Goal: Task Accomplishment & Management: Complete application form

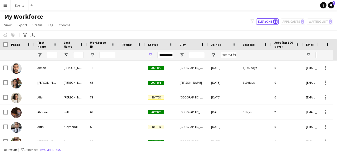
scroll to position [79, 0]
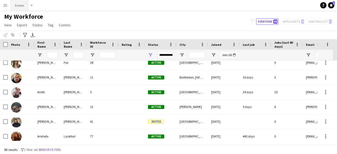
click at [18, 7] on button "Events Close" at bounding box center [20, 5] width 18 height 10
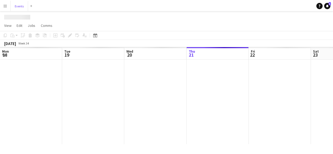
scroll to position [0, 126]
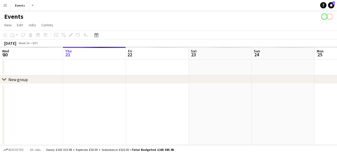
drag, startPoint x: 254, startPoint y: 81, endPoint x: 8, endPoint y: 68, distance: 245.5
click at [0, 68] on app-calendar-viewport "Mon 18 Tue 19 Wed 20 Thu 21 Fri 22 Sat 23 Sun 24 Mon 25 Tue 26 Wed 27 Thu 28" at bounding box center [168, 96] width 337 height 98
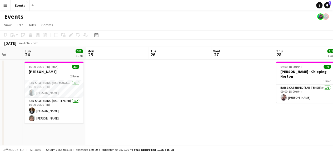
drag, startPoint x: 256, startPoint y: 90, endPoint x: 136, endPoint y: 82, distance: 120.0
click at [178, 87] on app-calendar-viewport "Thu 21 Fri 22 Sat 23 Sun 24 3/3 1 Job Mon 25 Tue 26 Wed 27 Thu 28 1/1 1 Job Fri…" at bounding box center [166, 134] width 333 height 174
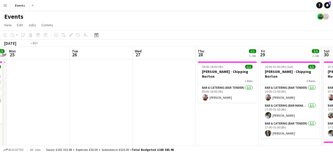
drag, startPoint x: 224, startPoint y: 116, endPoint x: 143, endPoint y: 107, distance: 80.6
click at [143, 108] on app-calendar-viewport "Thu 21 Fri 22 Sat 23 Sun 24 3/3 1 Job Mon 25 Tue 26 Wed 27 Thu 28 1/1 1 Job Fri…" at bounding box center [166, 134] width 333 height 174
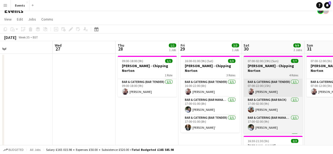
scroll to position [0, 0]
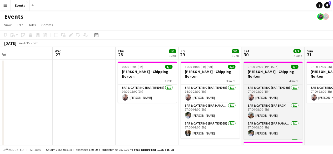
click at [267, 73] on h3 "[PERSON_NAME] - Chipping Norton" at bounding box center [273, 73] width 59 height 9
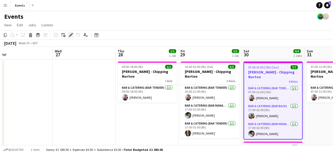
click at [70, 35] on icon "Edit" at bounding box center [71, 35] width 4 height 4
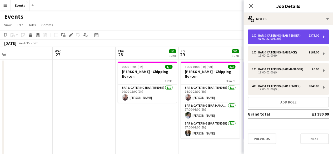
click at [297, 39] on div "07:00-22:00 (15h)" at bounding box center [285, 38] width 67 height 3
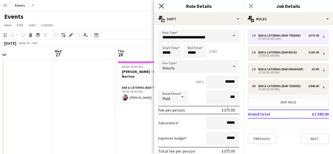
click at [162, 4] on icon "Close pop-in" at bounding box center [161, 5] width 5 height 5
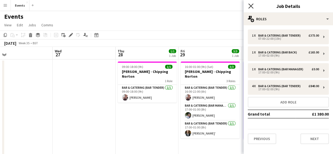
click at [253, 6] on icon "Close pop-in" at bounding box center [251, 5] width 5 height 5
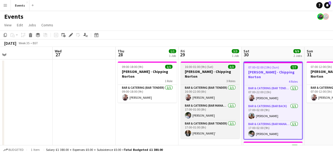
click at [210, 79] on div "3 Roles" at bounding box center [210, 81] width 59 height 4
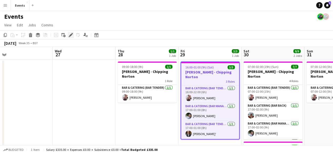
click at [70, 35] on icon "Edit" at bounding box center [71, 35] width 4 height 4
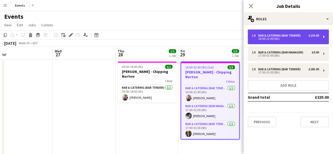
click at [283, 38] on div "16:00-22:00 (6h)" at bounding box center [285, 38] width 67 height 3
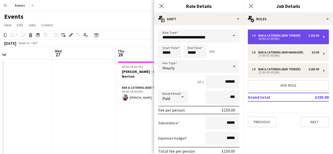
click at [283, 38] on div "16:00-22:00 (6h)" at bounding box center [285, 38] width 67 height 3
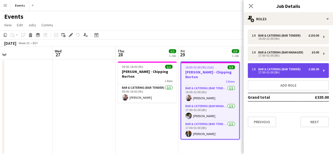
click at [288, 72] on div "17:00-01:00 (8h)" at bounding box center [285, 72] width 67 height 3
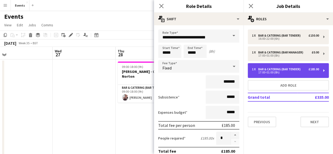
click at [288, 72] on div "17:00-01:00 (8h)" at bounding box center [285, 72] width 67 height 3
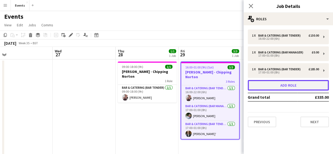
click at [293, 88] on button "Add role" at bounding box center [288, 85] width 81 height 11
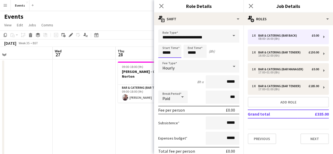
click at [171, 54] on input "*****" at bounding box center [169, 51] width 23 height 13
click at [166, 42] on div at bounding box center [164, 42] width 11 height 5
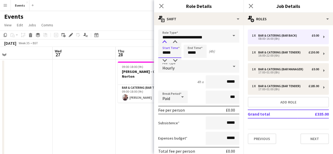
click at [166, 42] on div at bounding box center [164, 42] width 11 height 5
type input "*****"
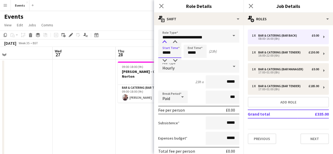
click at [166, 42] on div at bounding box center [164, 42] width 11 height 5
click at [188, 51] on input "*****" at bounding box center [195, 51] width 23 height 13
click at [189, 42] on div at bounding box center [190, 42] width 11 height 5
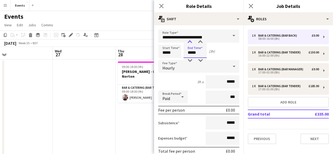
click at [189, 42] on div at bounding box center [190, 42] width 11 height 5
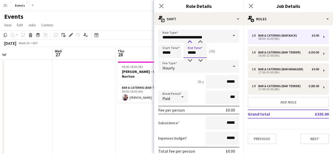
type input "*****"
click at [189, 42] on div at bounding box center [190, 42] width 11 height 5
click at [182, 66] on div "Hourly" at bounding box center [193, 66] width 71 height 13
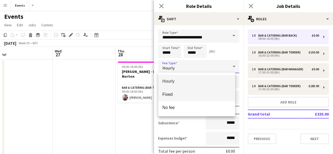
click at [176, 95] on span "Fixed" at bounding box center [197, 94] width 69 height 5
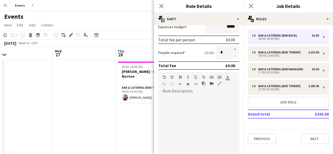
scroll to position [105, 0]
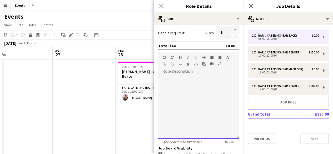
click at [190, 85] on div at bounding box center [198, 107] width 81 height 63
paste div
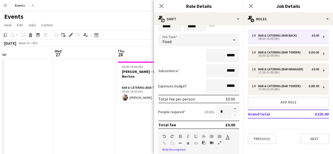
scroll to position [26, 0]
click at [225, 56] on input "*****" at bounding box center [223, 55] width 34 height 13
type input "*******"
click at [160, 8] on icon "Close pop-in" at bounding box center [161, 5] width 5 height 5
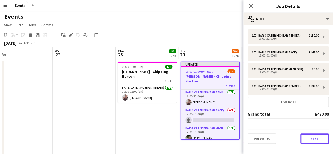
click at [323, 139] on button "Next" at bounding box center [315, 139] width 28 height 11
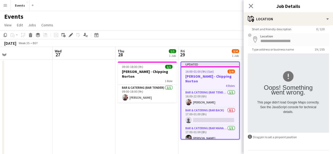
scroll to position [32, 0]
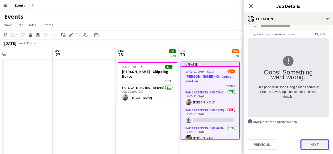
click at [316, 142] on button "Next" at bounding box center [315, 144] width 28 height 11
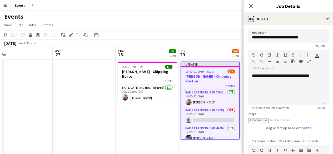
scroll to position [0, 0]
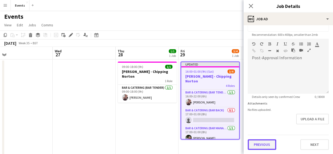
click at [262, 122] on form "**********" at bounding box center [289, 36] width 90 height 227
click at [263, 142] on button "Previous" at bounding box center [262, 145] width 28 height 11
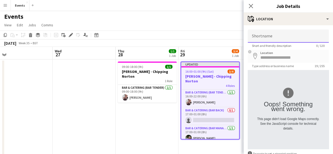
click at [266, 36] on input "Shortname" at bounding box center [288, 36] width 81 height 13
click at [272, 39] on input "Shortname" at bounding box center [288, 36] width 81 height 13
type input "**********"
click at [254, 6] on app-icon "Close pop-in" at bounding box center [251, 6] width 6 height 6
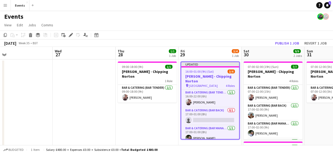
drag, startPoint x: 202, startPoint y: 70, endPoint x: 226, endPoint y: 68, distance: 23.8
click at [202, 70] on span "16:00-01:00 (9h) (Sat)" at bounding box center [200, 72] width 28 height 4
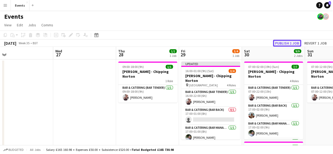
click at [285, 43] on button "Publish 1 job" at bounding box center [287, 43] width 28 height 7
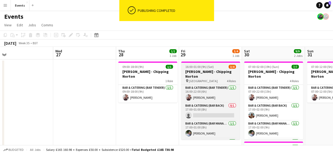
drag, startPoint x: 208, startPoint y: 78, endPoint x: 204, endPoint y: 77, distance: 4.0
click at [208, 79] on div "pin Manor House 4 Roles" at bounding box center [210, 81] width 59 height 4
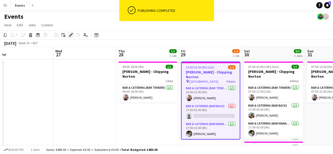
click at [71, 34] on icon "Edit" at bounding box center [71, 35] width 4 height 4
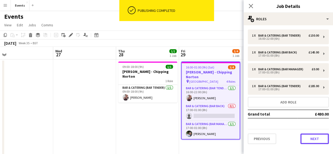
click at [318, 137] on button "Next" at bounding box center [315, 139] width 28 height 11
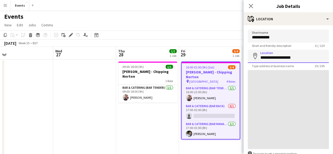
drag, startPoint x: 298, startPoint y: 57, endPoint x: 230, endPoint y: 57, distance: 67.5
click at [230, 57] on body "Menu Boards Boards Boards All jobs Status Workforce Workforce My Workforce Recr…" at bounding box center [166, 115] width 333 height 230
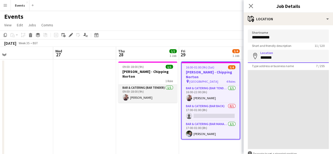
type input "*******"
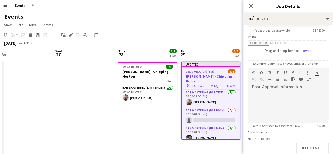
scroll to position [105, 0]
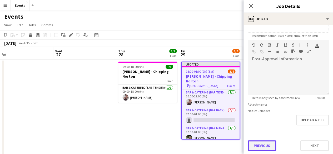
click at [264, 145] on button "Previous" at bounding box center [262, 145] width 28 height 11
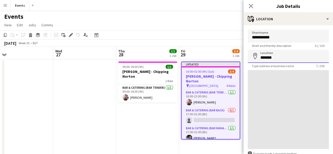
click at [282, 60] on input "*******" at bounding box center [288, 56] width 81 height 13
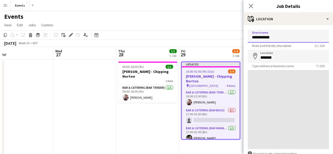
drag, startPoint x: 275, startPoint y: 37, endPoint x: 231, endPoint y: 35, distance: 44.1
click at [231, 35] on body "Menu Boards Boards Boards All jobs Status Workforce Workforce My Workforce Recr…" at bounding box center [166, 115] width 333 height 230
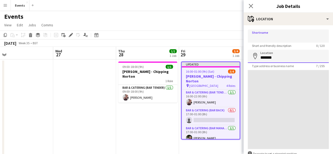
click at [300, 57] on input "*******" at bounding box center [288, 56] width 81 height 13
type input "*******"
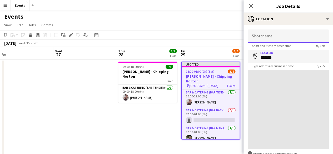
click at [272, 38] on input "Shortname" at bounding box center [288, 36] width 81 height 13
type input "**********"
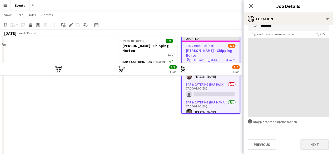
scroll to position [53, 0]
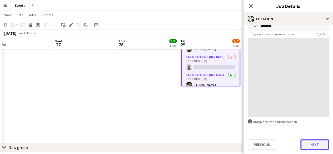
click at [313, 143] on button "Next" at bounding box center [315, 144] width 28 height 11
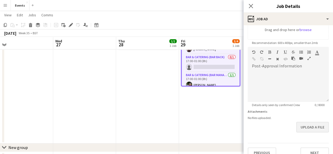
scroll to position [105, 0]
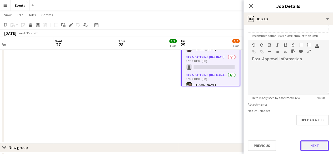
click at [316, 147] on button "Next" at bounding box center [315, 145] width 28 height 11
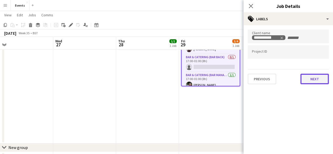
click at [320, 81] on button "Next" at bounding box center [315, 79] width 28 height 11
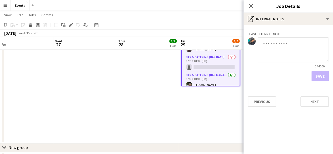
click at [318, 109] on div "Leave internal note 0 / 4000 Save Previous Next" at bounding box center [289, 68] width 90 height 86
click at [319, 105] on button "Next" at bounding box center [315, 101] width 28 height 11
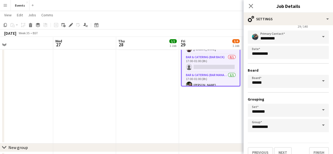
scroll to position [35, 0]
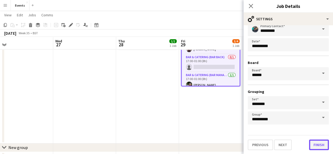
click at [313, 141] on button "Finish" at bounding box center [319, 145] width 20 height 11
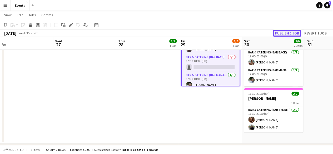
click at [279, 30] on button "Publish 1 job" at bounding box center [287, 33] width 28 height 7
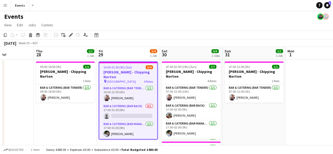
scroll to position [0, 161]
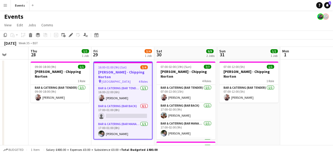
drag, startPoint x: 228, startPoint y: 49, endPoint x: 140, endPoint y: 53, distance: 87.9
click at [140, 53] on app-calendar-viewport "Mon 25 Tue 26 Wed 27 Thu 28 1/1 1 Job Fri 29 3/4 1 Job Sat 30 9/9 2 Jobs Sun 31…" at bounding box center [166, 134] width 333 height 174
